Goal: Task Accomplishment & Management: Use online tool/utility

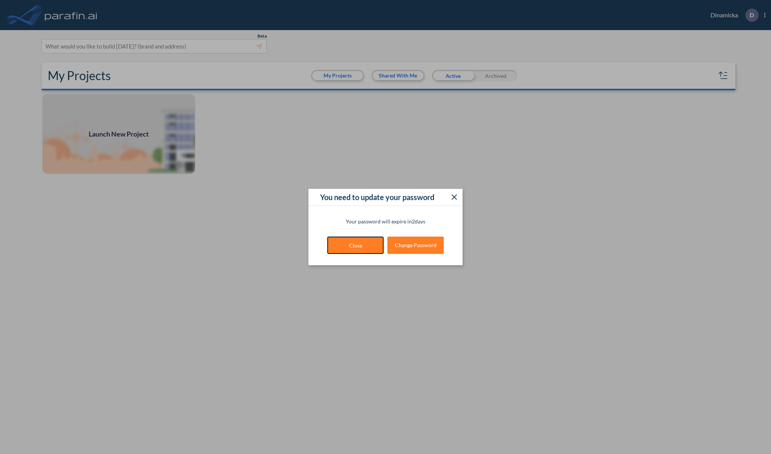
click at [347, 248] on button "Close" at bounding box center [355, 244] width 56 height 17
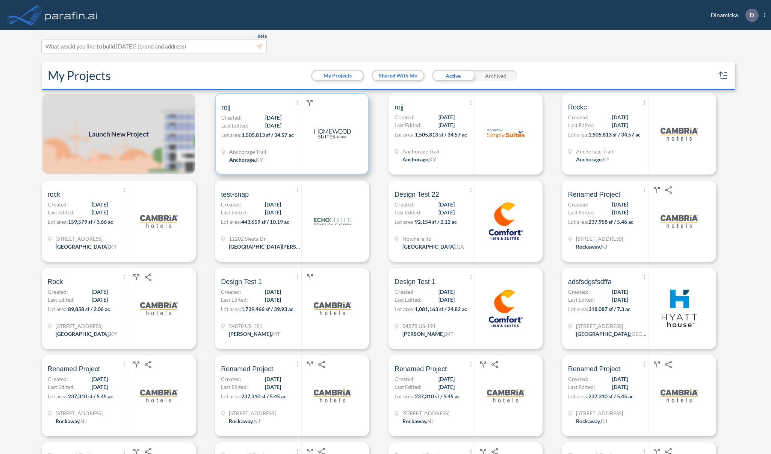
click at [265, 128] on span "08/15/2025" at bounding box center [273, 125] width 16 height 8
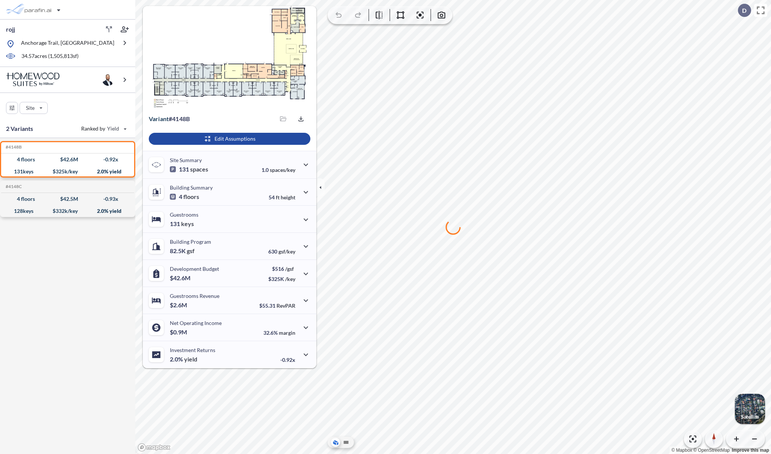
drag, startPoint x: 268, startPoint y: 130, endPoint x: 264, endPoint y: 133, distance: 4.5
click at [267, 130] on div "Edit Assumptions" at bounding box center [230, 139] width 174 height 24
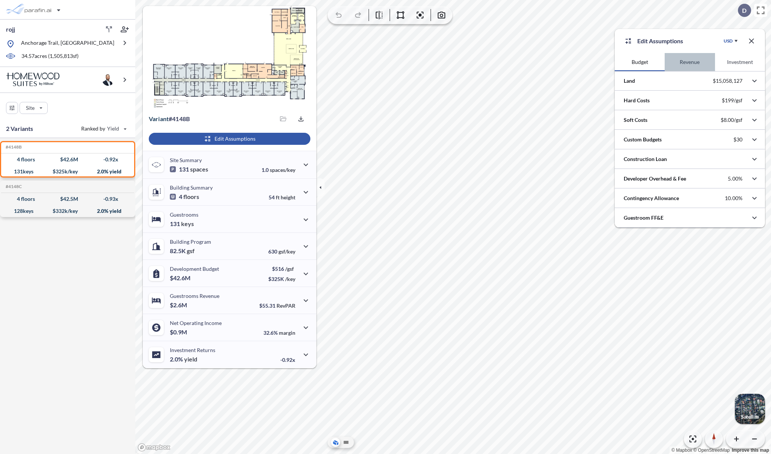
click at [694, 65] on button "Revenue" at bounding box center [690, 62] width 50 height 18
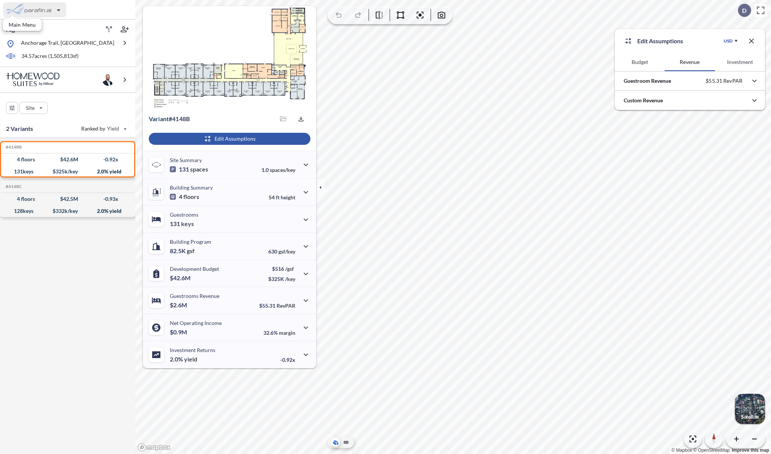
click at [50, 13] on div "button" at bounding box center [34, 9] width 63 height 15
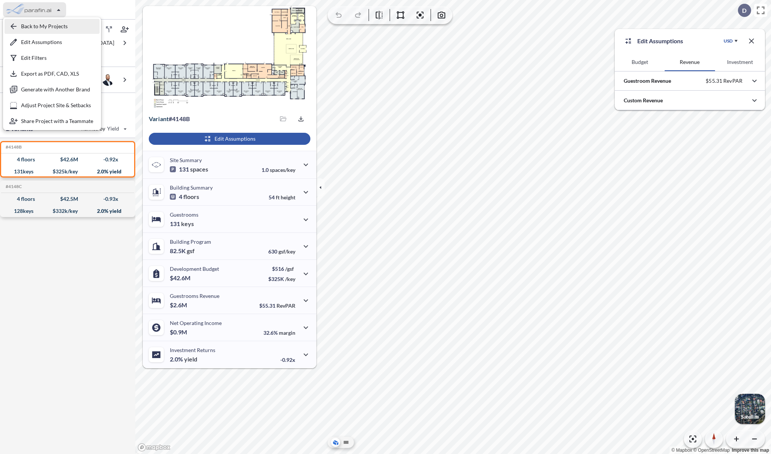
click at [54, 28] on div "button" at bounding box center [52, 26] width 95 height 15
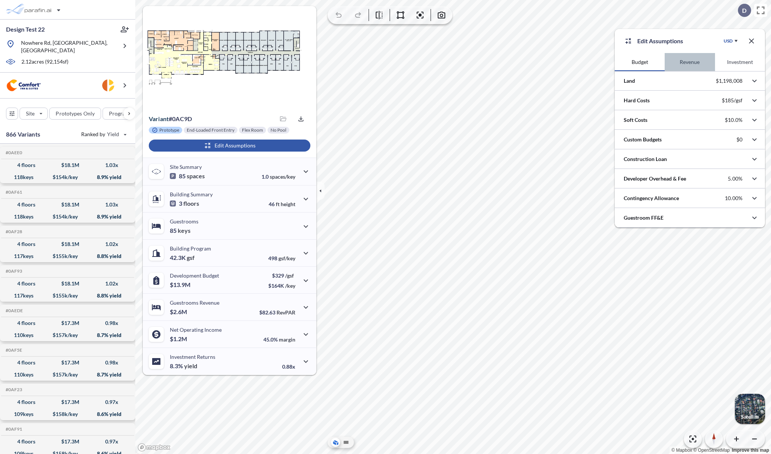
click at [688, 62] on button "Revenue" at bounding box center [690, 62] width 50 height 18
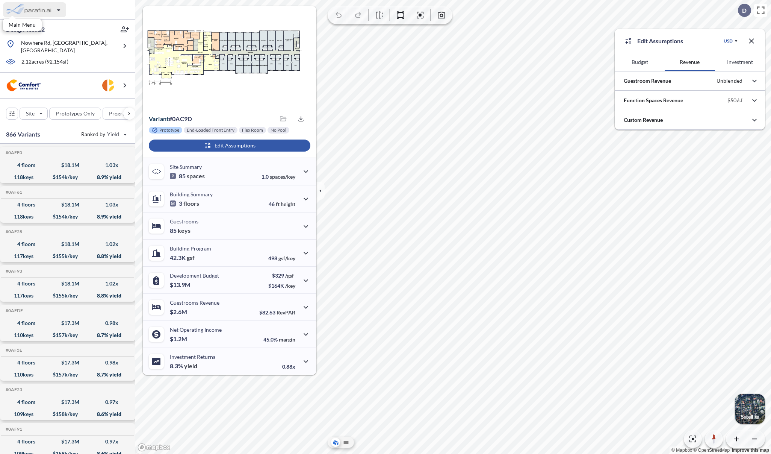
click at [61, 12] on div "button" at bounding box center [34, 9] width 63 height 15
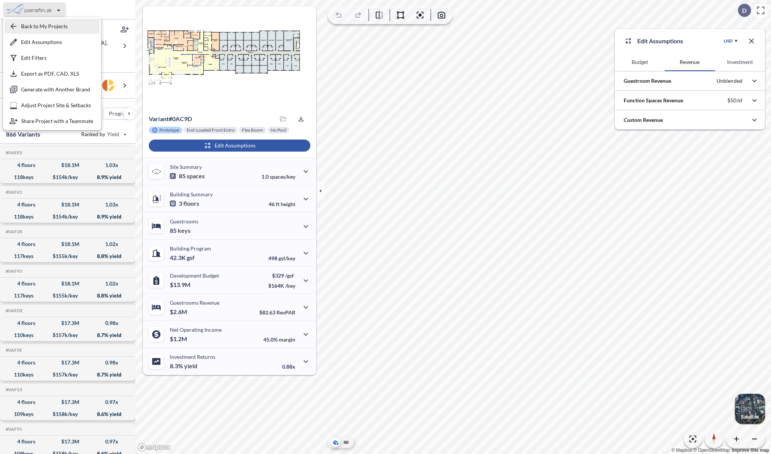
click at [62, 26] on div "button" at bounding box center [52, 26] width 95 height 15
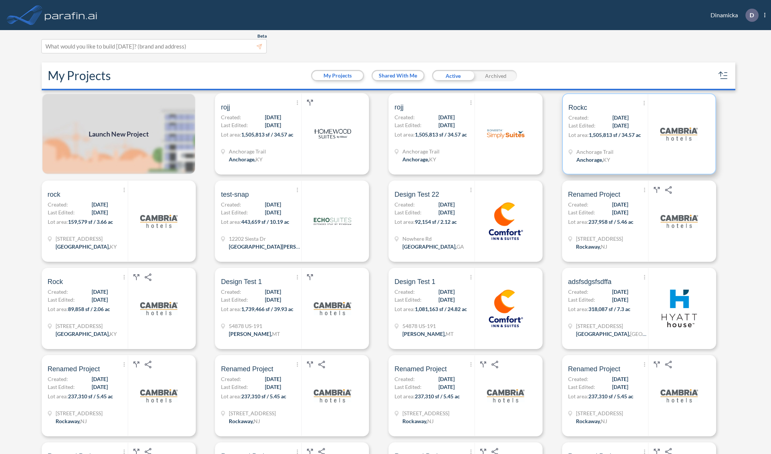
click at [632, 132] on span "1,505,813 sf / 34.57 ac" at bounding box center [615, 135] width 52 height 6
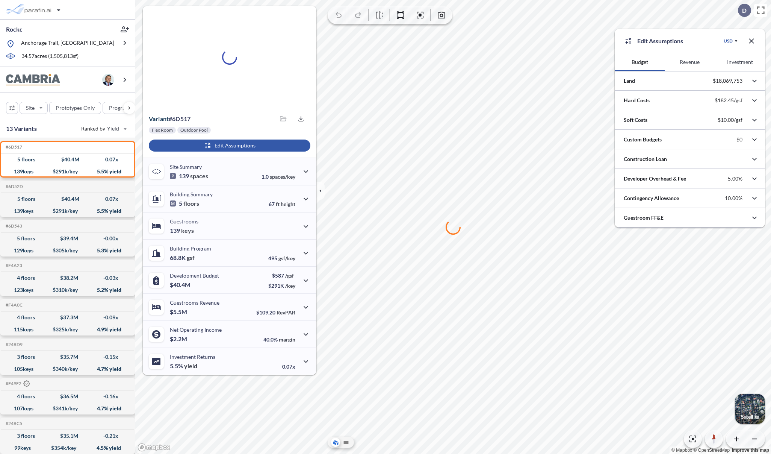
click at [683, 63] on button "Revenue" at bounding box center [690, 62] width 50 height 18
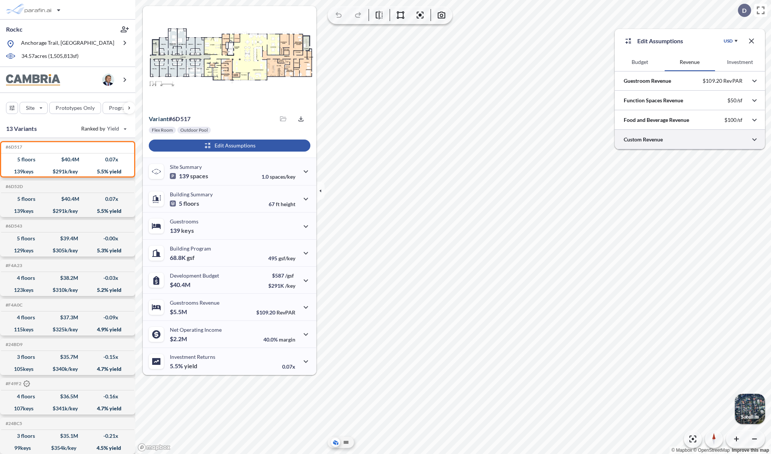
click at [665, 143] on div at bounding box center [690, 139] width 150 height 19
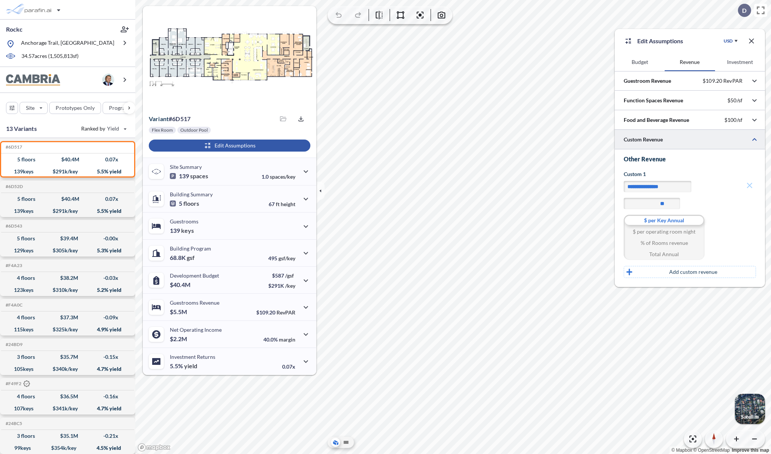
click at [749, 187] on icon at bounding box center [749, 185] width 9 height 9
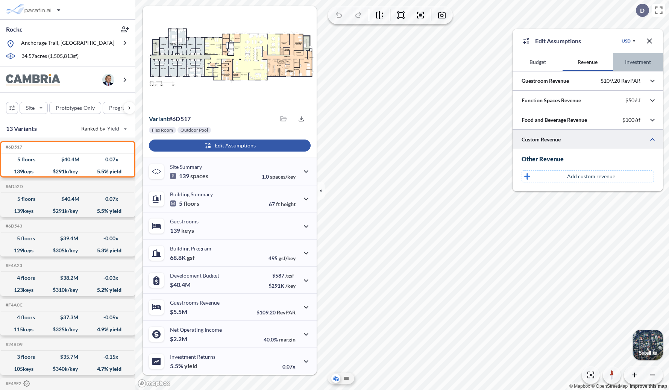
click at [624, 61] on button "Investment" at bounding box center [638, 62] width 50 height 18
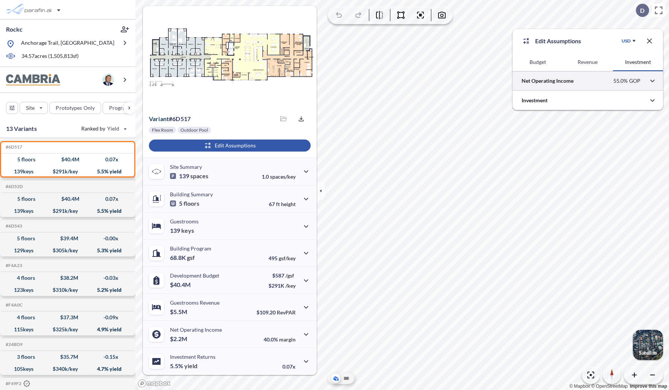
click at [602, 84] on div at bounding box center [587, 80] width 150 height 19
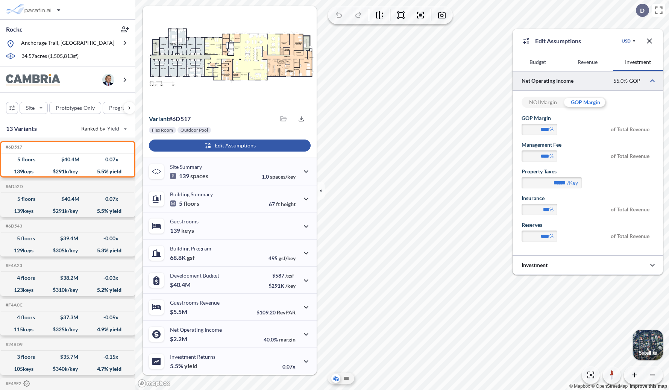
click at [551, 104] on div "NOI Margin" at bounding box center [542, 102] width 42 height 11
type input "****"
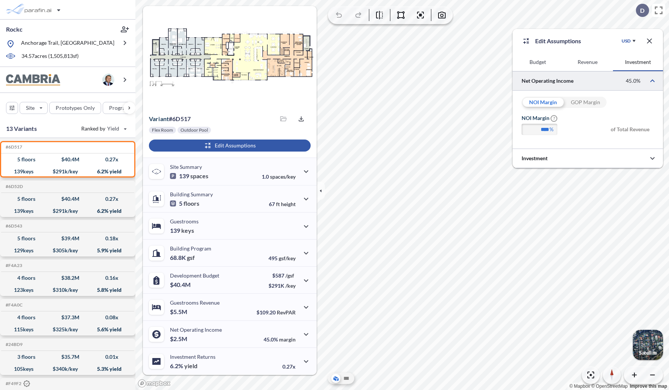
click at [589, 64] on button "Revenue" at bounding box center [587, 62] width 50 height 18
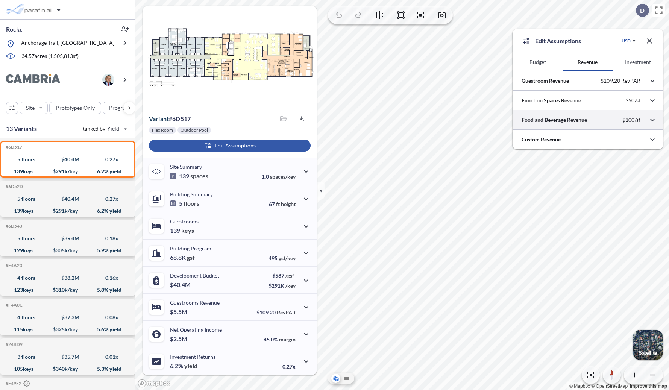
click at [577, 121] on div at bounding box center [587, 119] width 150 height 19
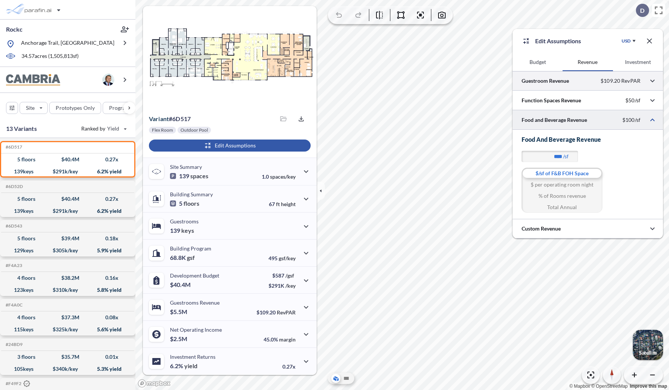
click at [551, 82] on div at bounding box center [587, 80] width 150 height 19
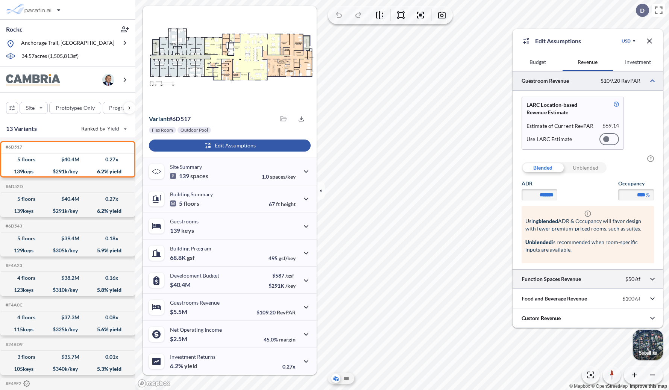
click at [573, 274] on div at bounding box center [587, 278] width 150 height 19
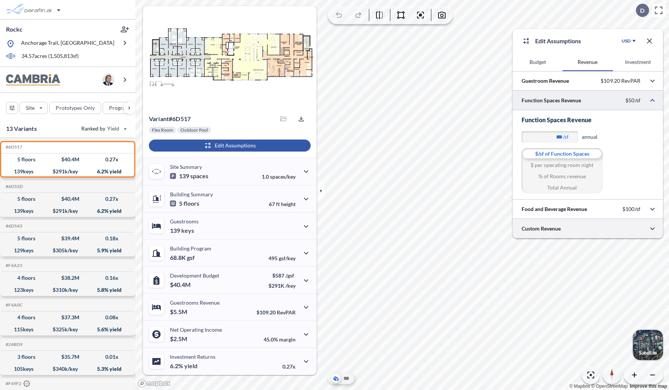
click at [573, 226] on div at bounding box center [587, 228] width 150 height 19
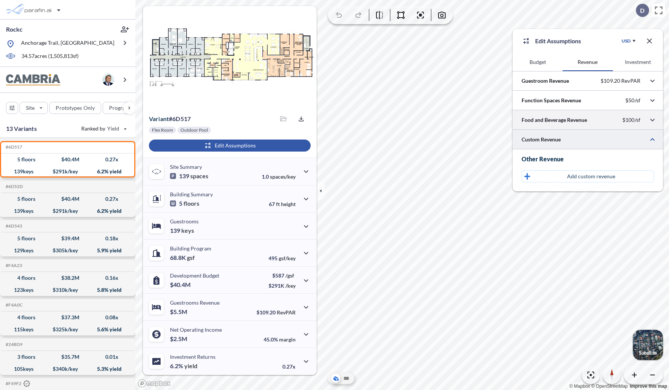
click at [565, 124] on div at bounding box center [587, 119] width 150 height 19
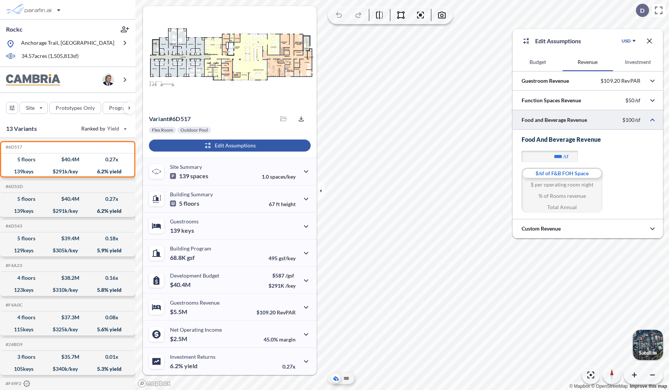
click at [573, 186] on div "$ per operating room night" at bounding box center [561, 184] width 81 height 11
click at [577, 197] on div "% of Rooms revenue" at bounding box center [561, 195] width 81 height 11
click at [574, 207] on div "Total Annual" at bounding box center [561, 206] width 81 height 11
type input "********"
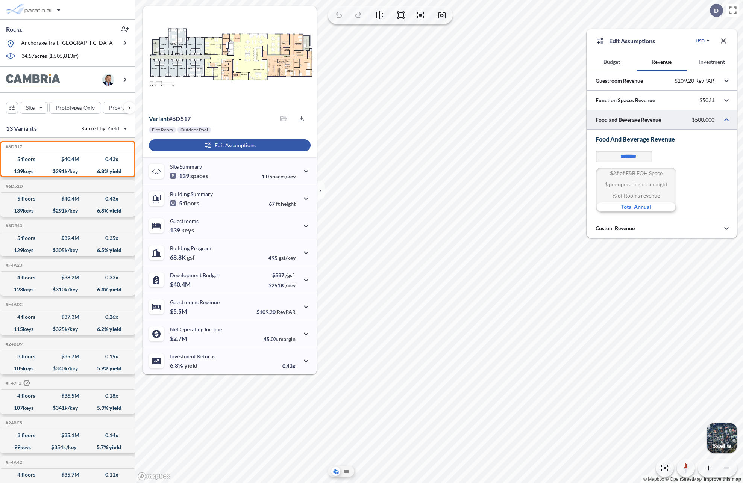
click at [629, 121] on div at bounding box center [661, 119] width 150 height 19
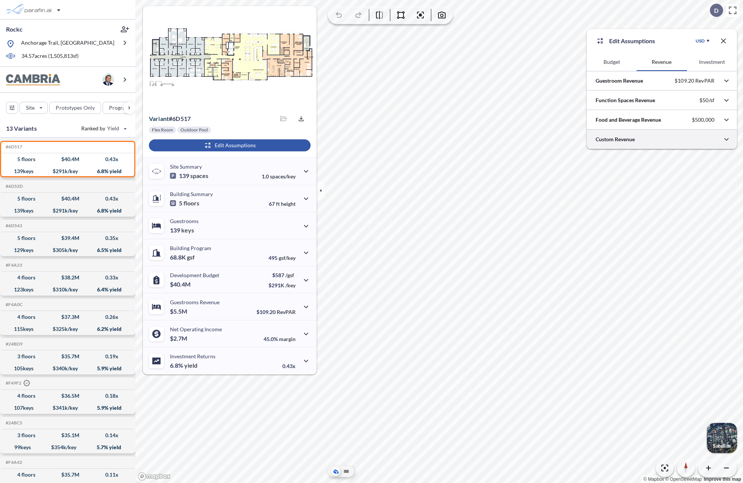
click at [630, 140] on div at bounding box center [661, 139] width 150 height 19
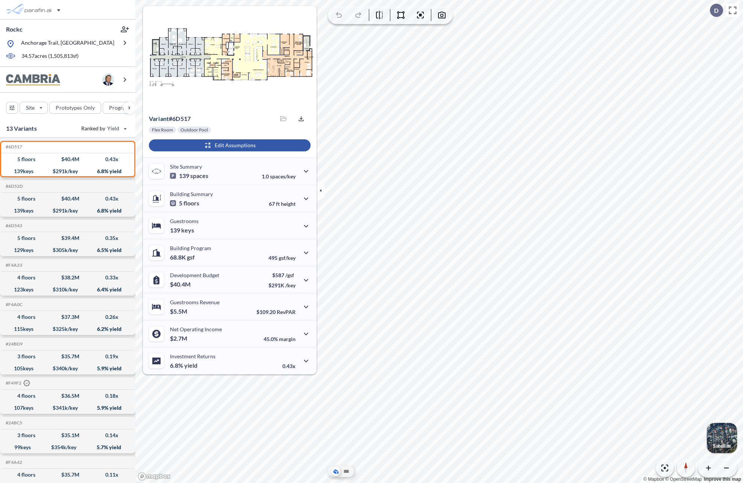
click at [241, 145] on div "button" at bounding box center [230, 145] width 162 height 12
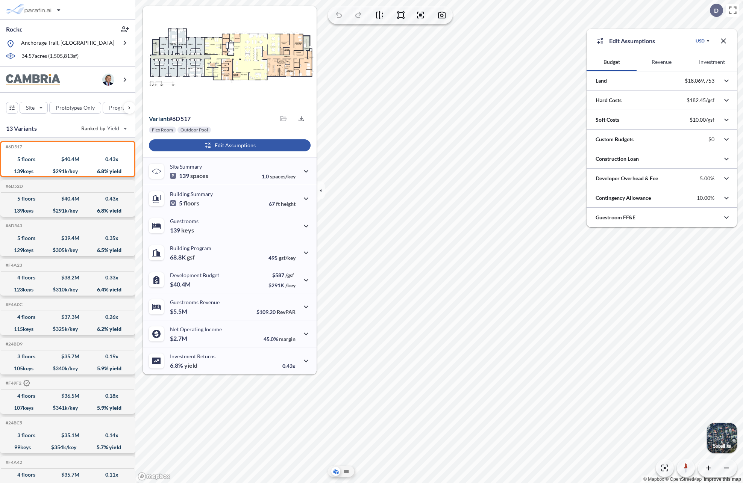
click at [662, 65] on button "Revenue" at bounding box center [661, 62] width 50 height 18
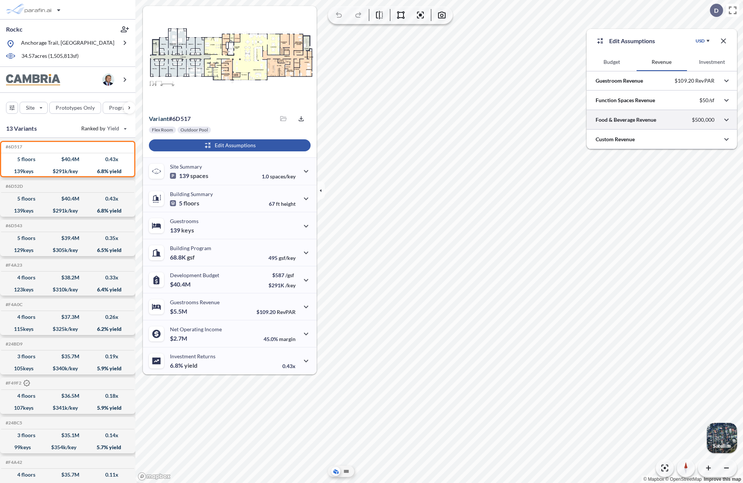
click at [654, 120] on div at bounding box center [661, 119] width 150 height 19
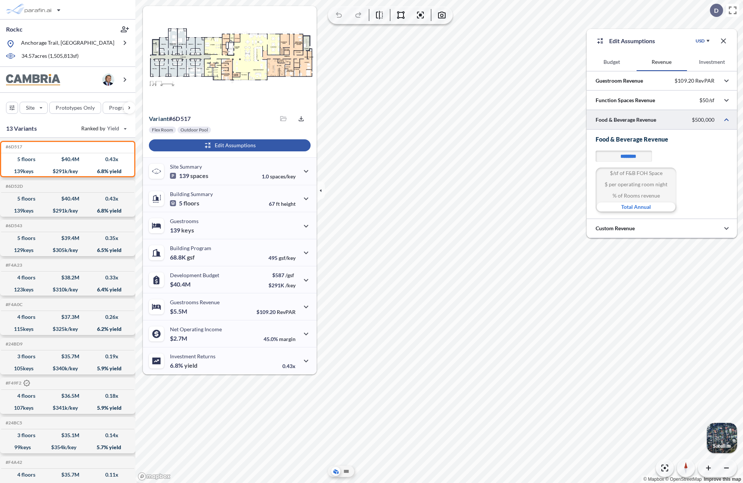
click at [624, 118] on div at bounding box center [661, 119] width 150 height 19
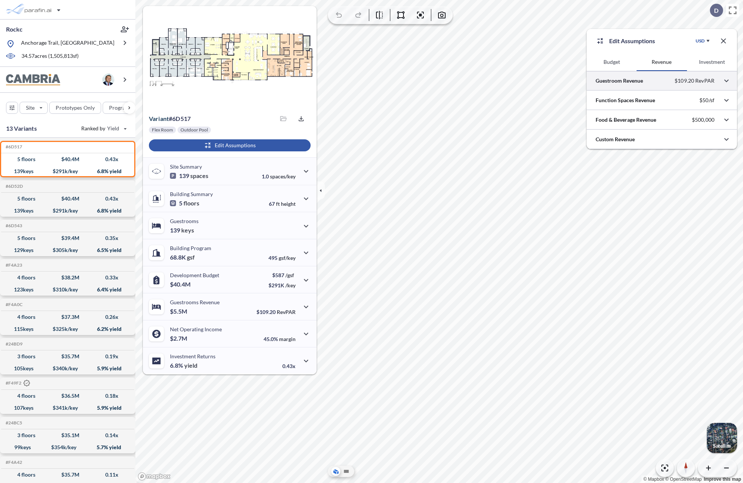
click at [627, 85] on div at bounding box center [661, 80] width 150 height 19
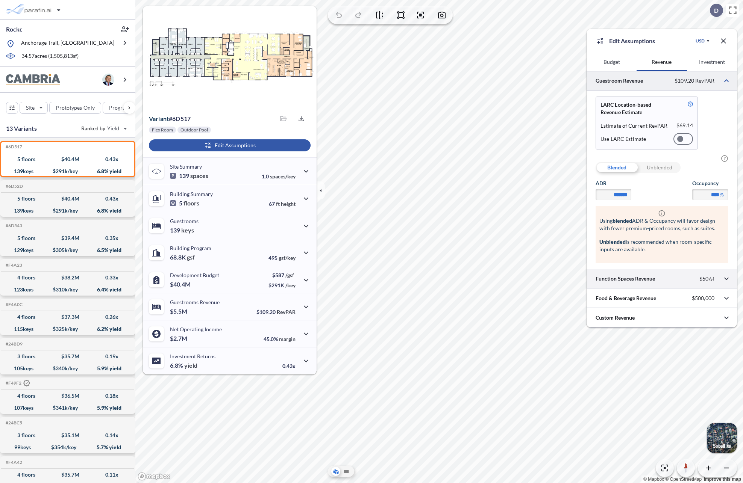
click at [644, 274] on div at bounding box center [661, 278] width 150 height 19
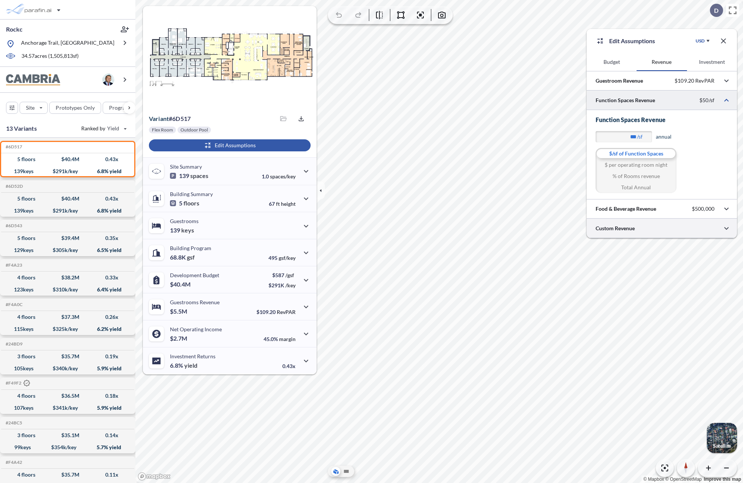
click at [629, 233] on div at bounding box center [661, 228] width 150 height 19
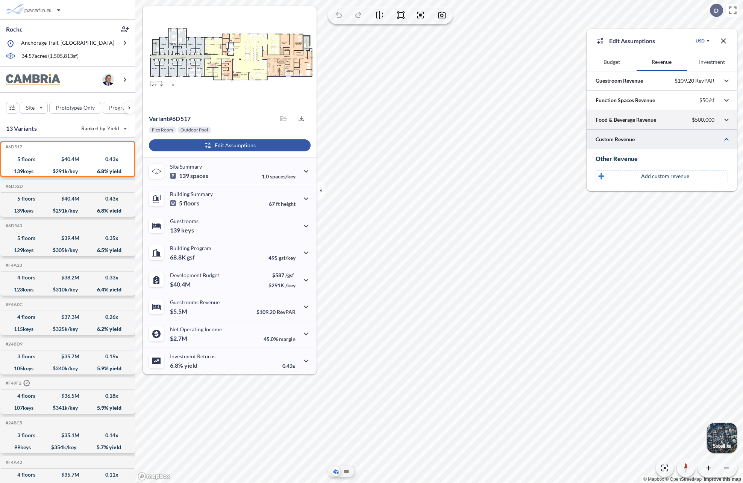
click at [633, 121] on div at bounding box center [661, 119] width 150 height 19
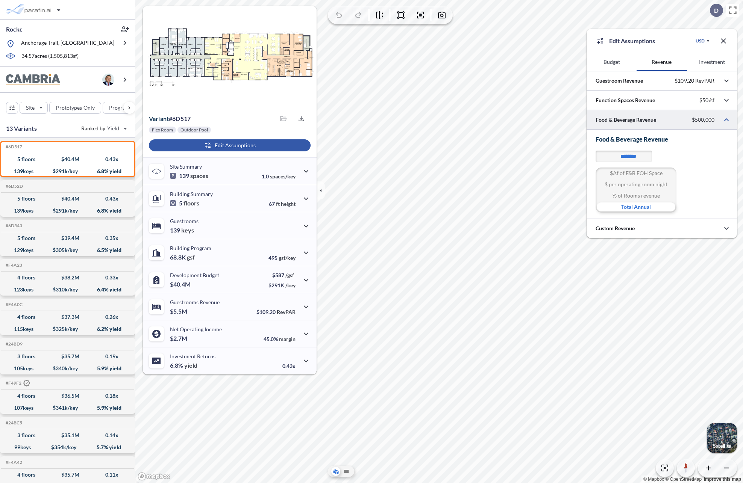
click at [622, 120] on div at bounding box center [661, 119] width 150 height 19
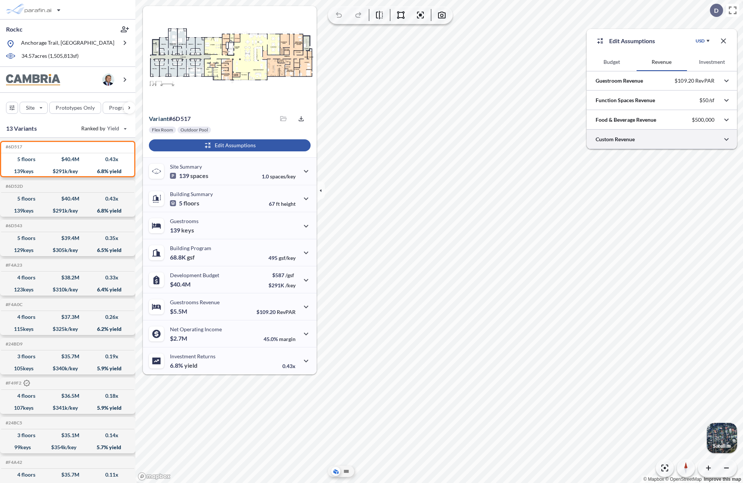
click at [632, 139] on div at bounding box center [661, 139] width 150 height 19
